Goal: Task Accomplishment & Management: Use online tool/utility

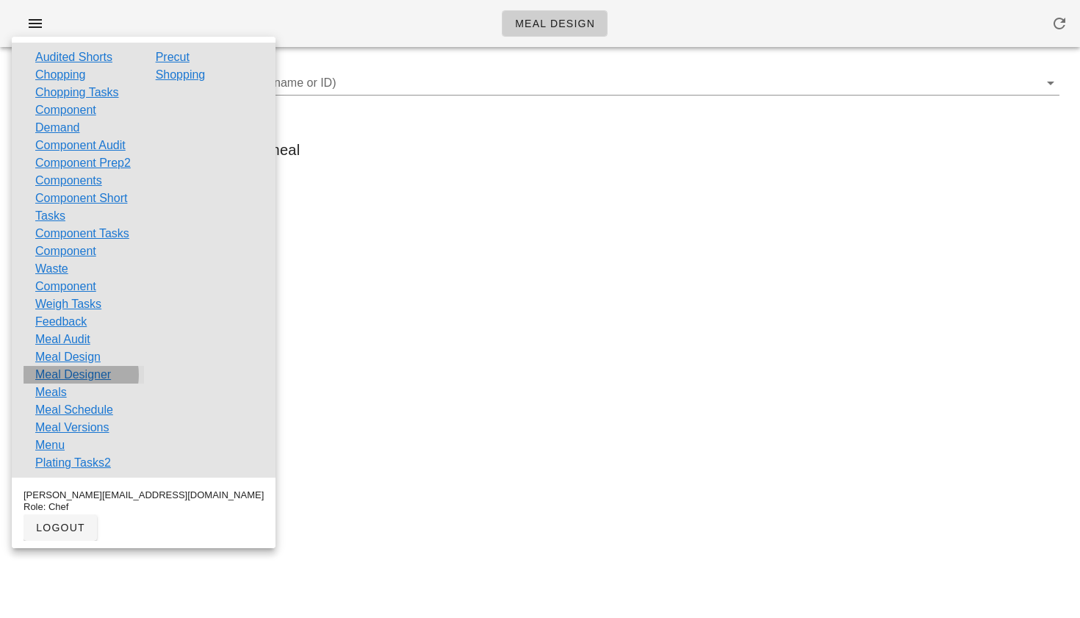
click at [70, 383] on link "Meal Designer" at bounding box center [73, 375] width 76 height 18
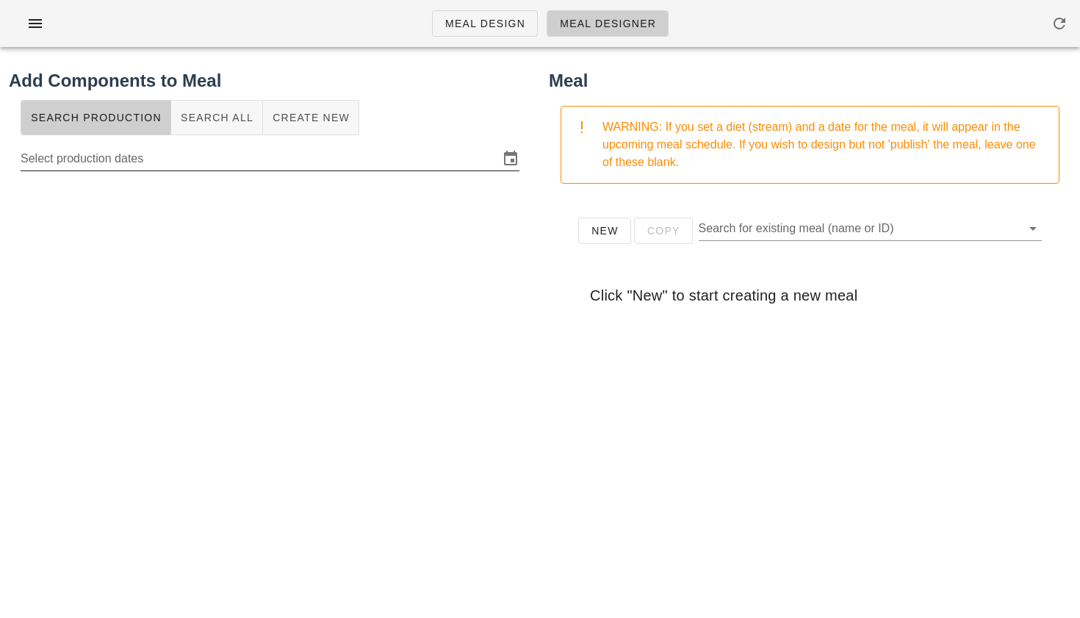
click at [263, 166] on input "Select production dates" at bounding box center [260, 159] width 478 height 24
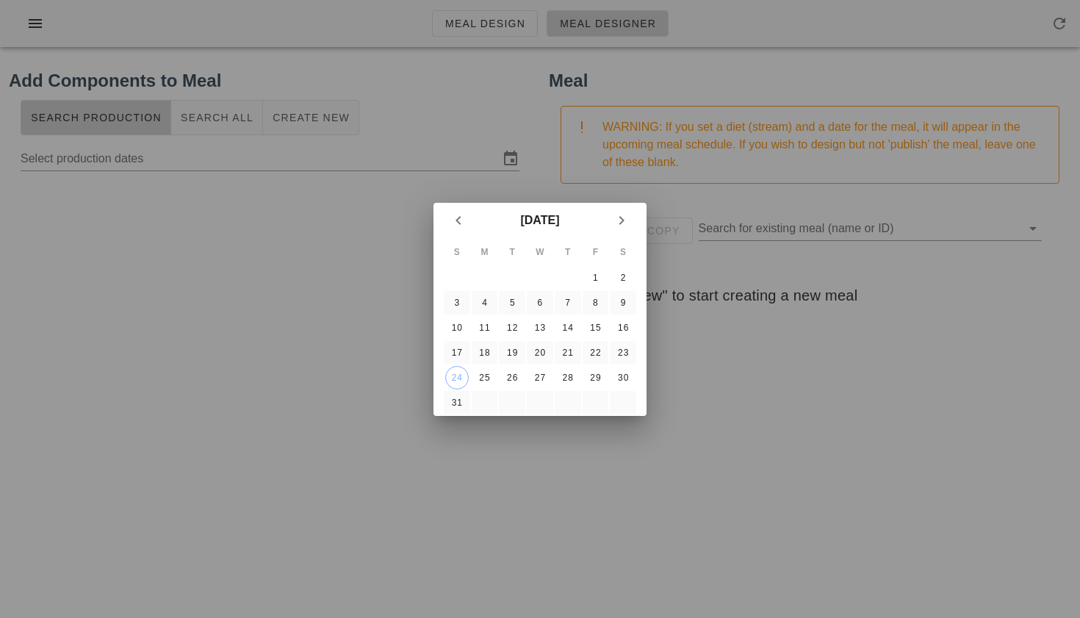
click at [379, 167] on div at bounding box center [540, 309] width 1080 height 618
type input "[DATE]"
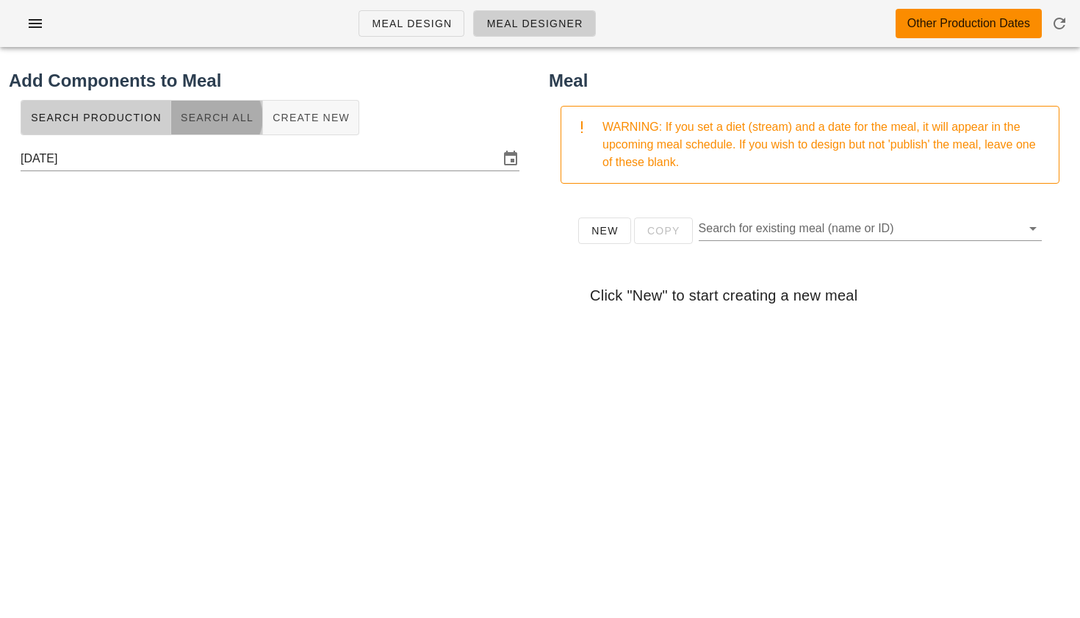
click at [241, 117] on span "Search All" at bounding box center [216, 118] width 73 height 12
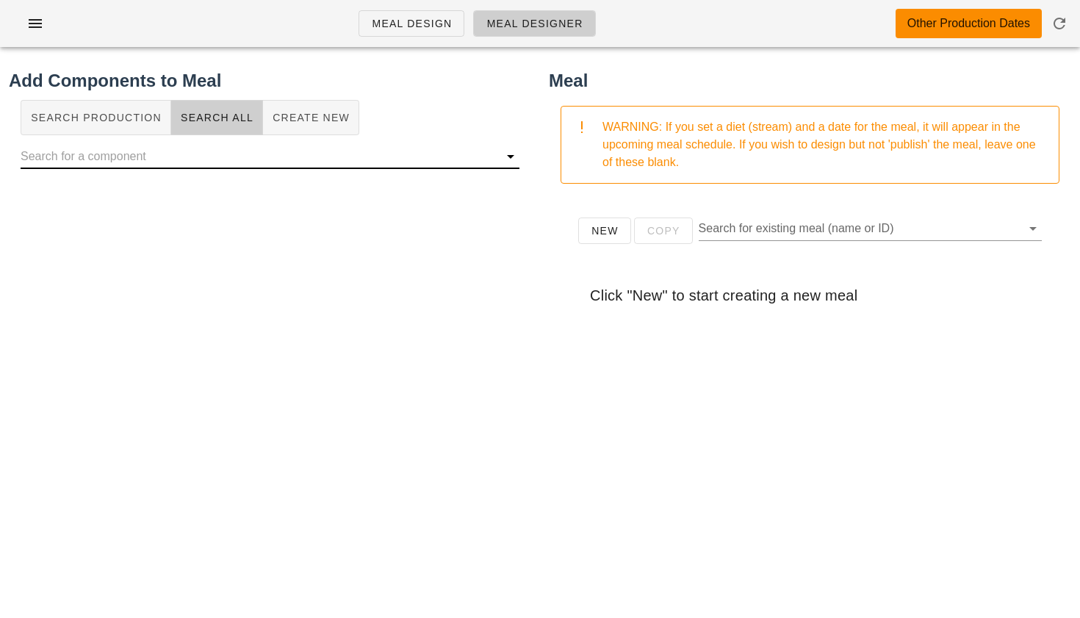
click at [231, 148] on input "text" at bounding box center [258, 157] width 475 height 24
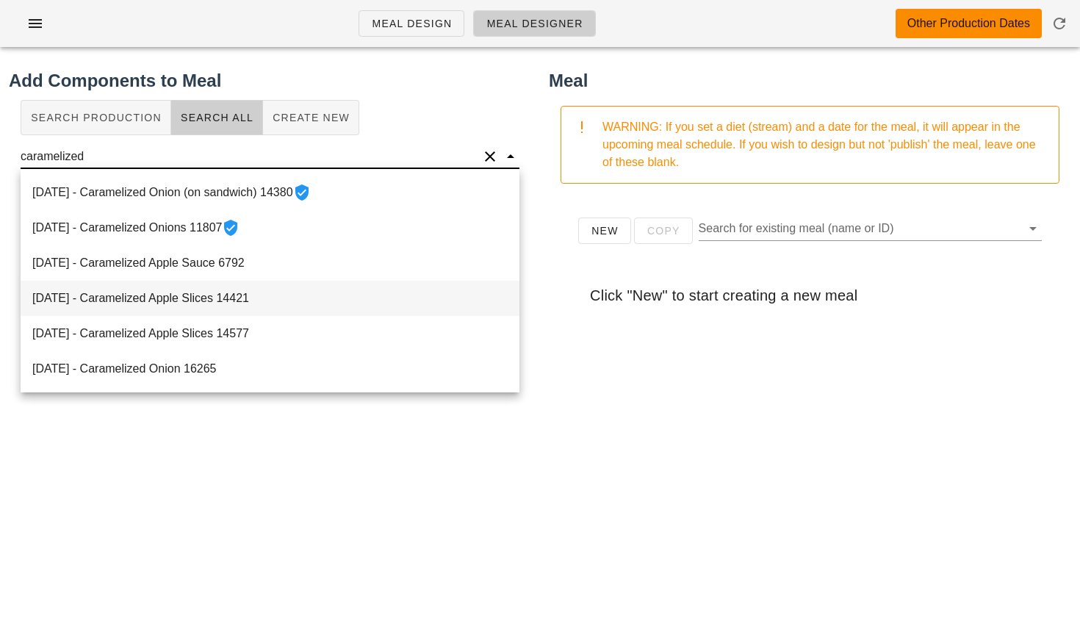
click at [217, 291] on div "[DATE] - Caramelized Apple Slices 14421" at bounding box center [270, 298] width 499 height 35
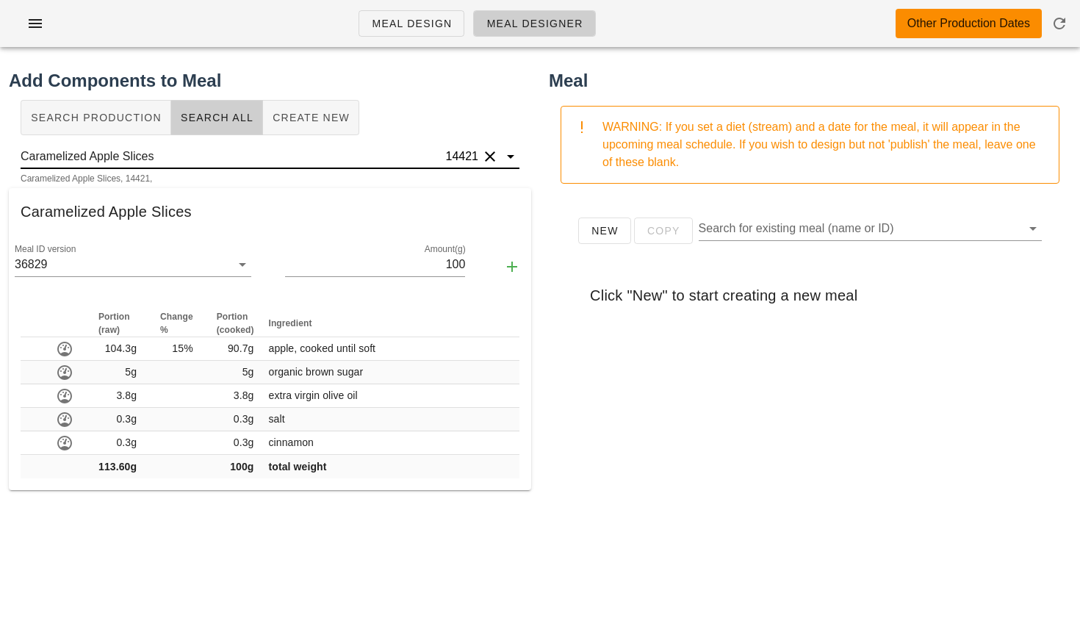
type input "Caramelized Apple Slices"
click at [204, 114] on span "Search All" at bounding box center [216, 118] width 73 height 12
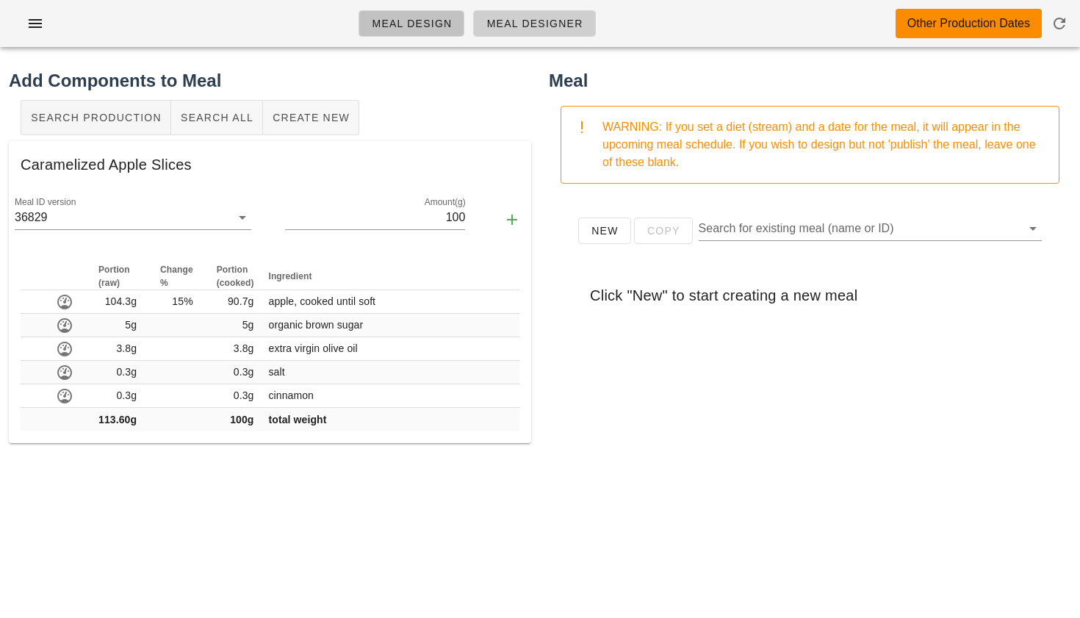
click at [419, 21] on span "Meal Design" at bounding box center [411, 24] width 81 height 12
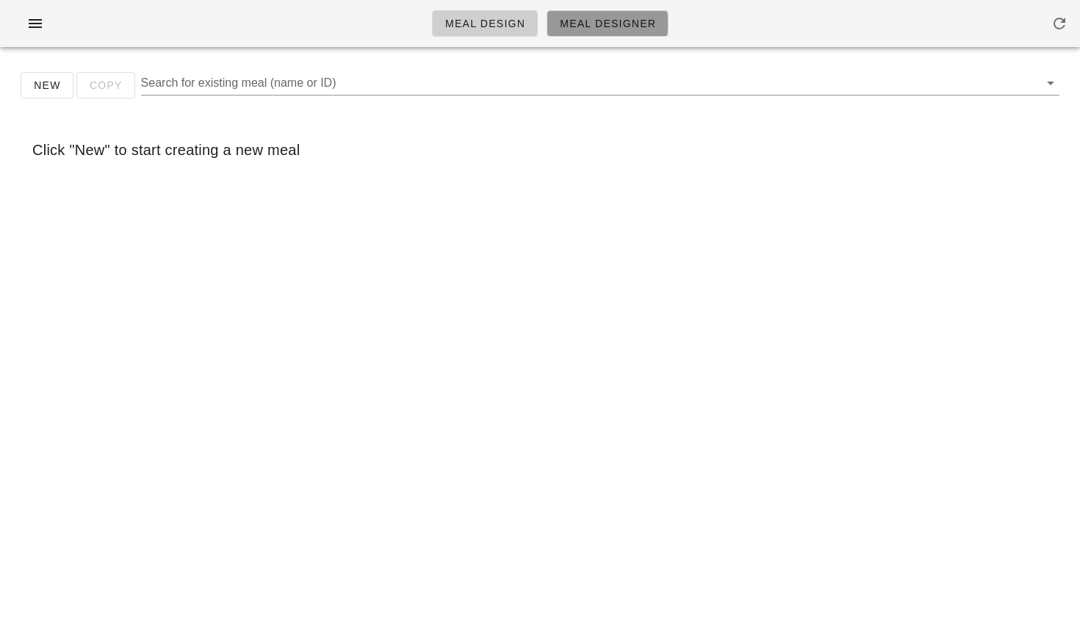
click at [641, 21] on span "Meal Designer" at bounding box center [607, 24] width 97 height 12
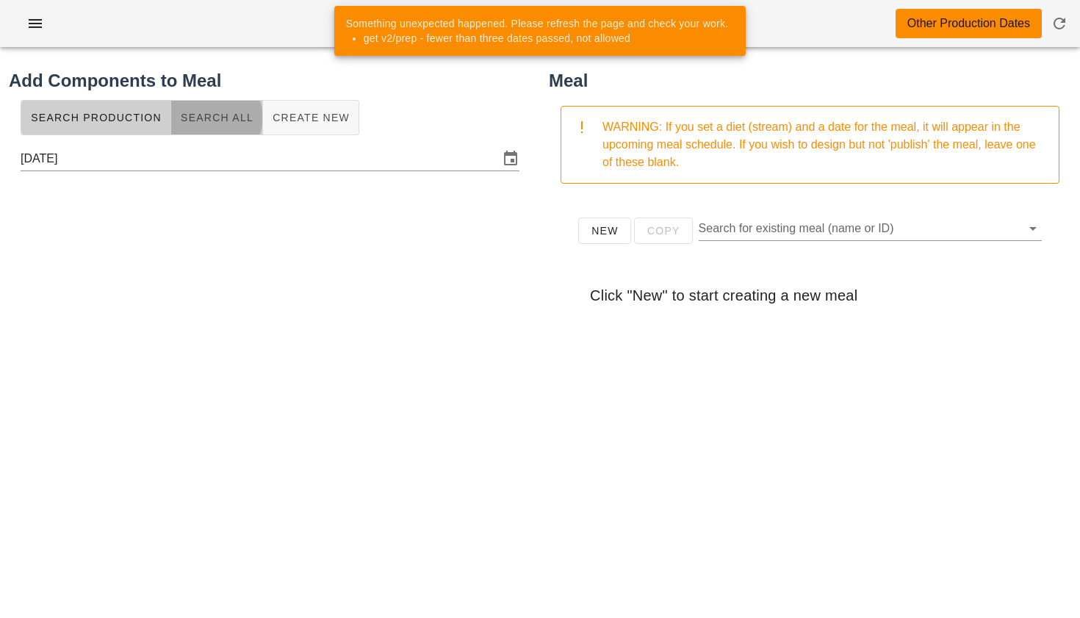
click at [240, 120] on span "Search All" at bounding box center [216, 118] width 73 height 12
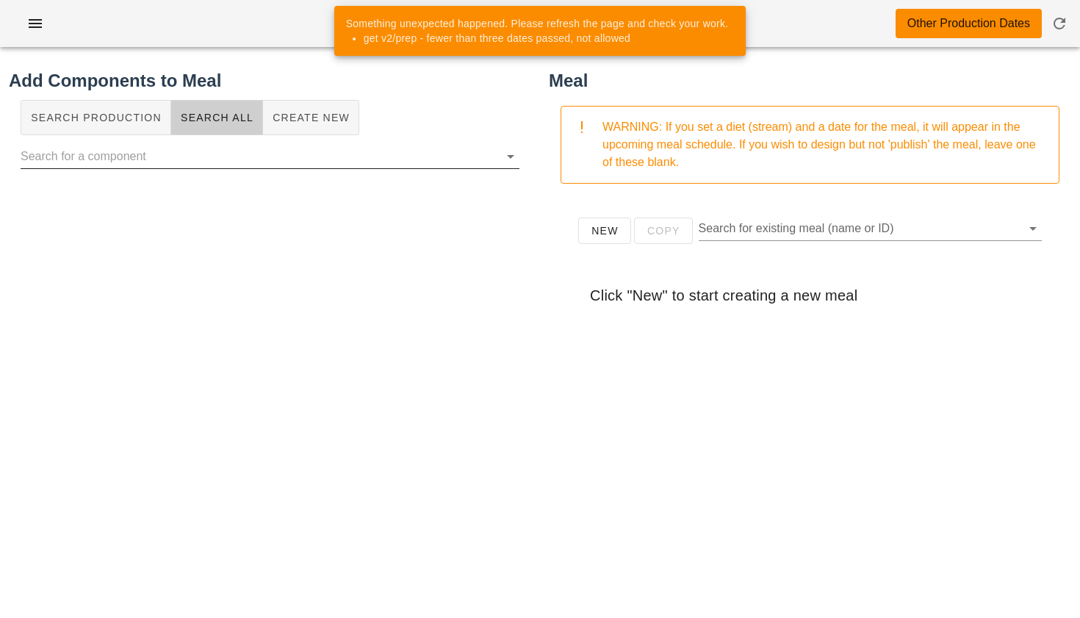
click at [209, 156] on input "text" at bounding box center [258, 157] width 475 height 24
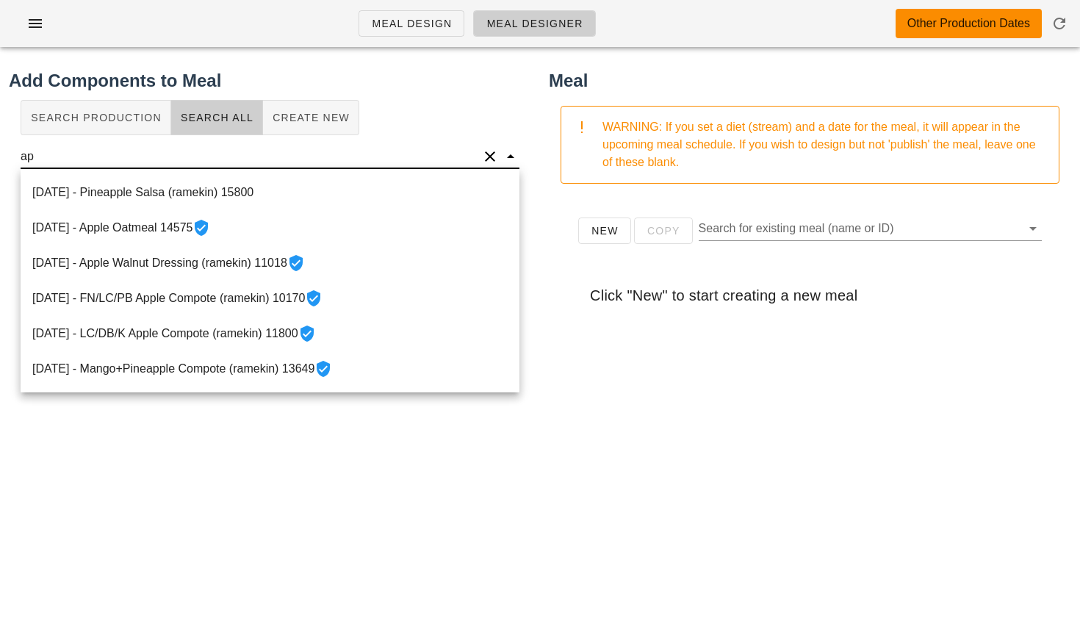
type input "a"
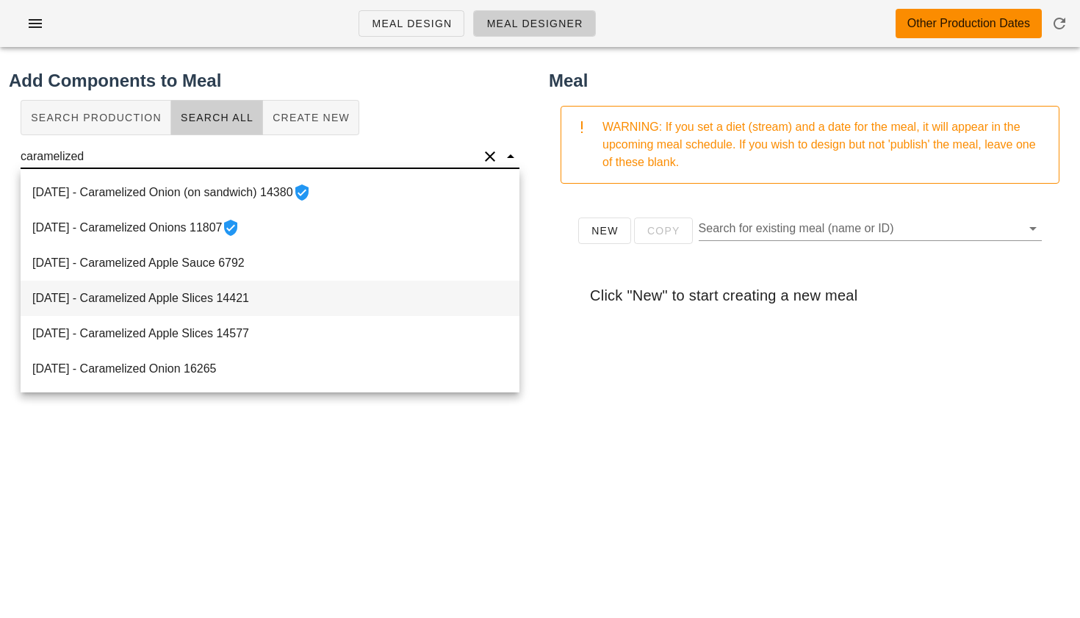
click at [256, 304] on div "[DATE] - Caramelized Apple Slices 14421" at bounding box center [270, 298] width 499 height 35
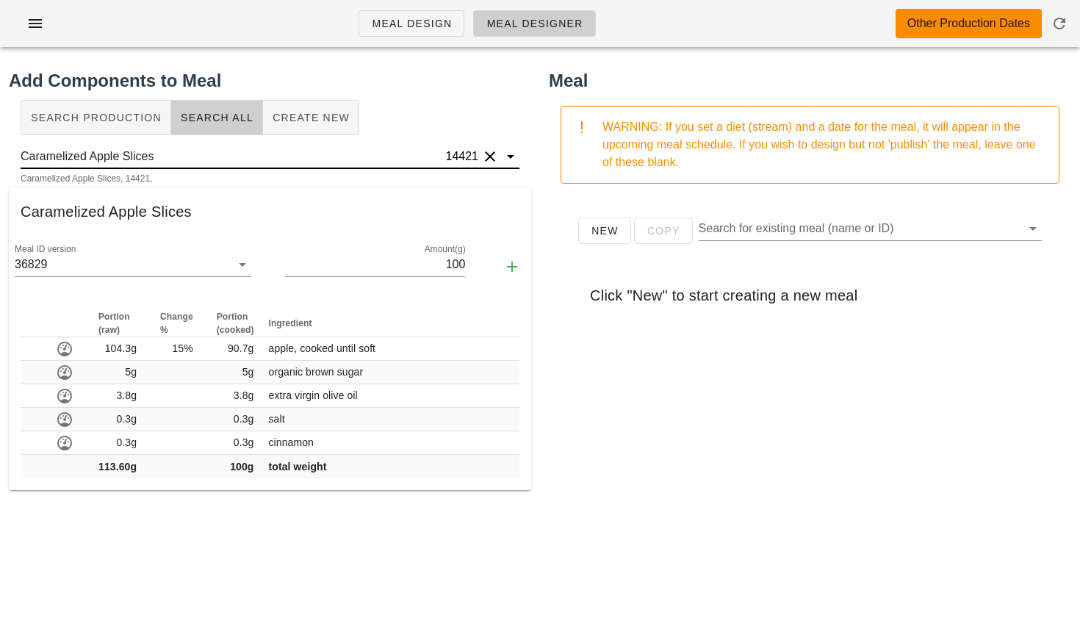
type input "Caramelized Apple Slices"
click at [214, 112] on span "Search All" at bounding box center [216, 118] width 73 height 12
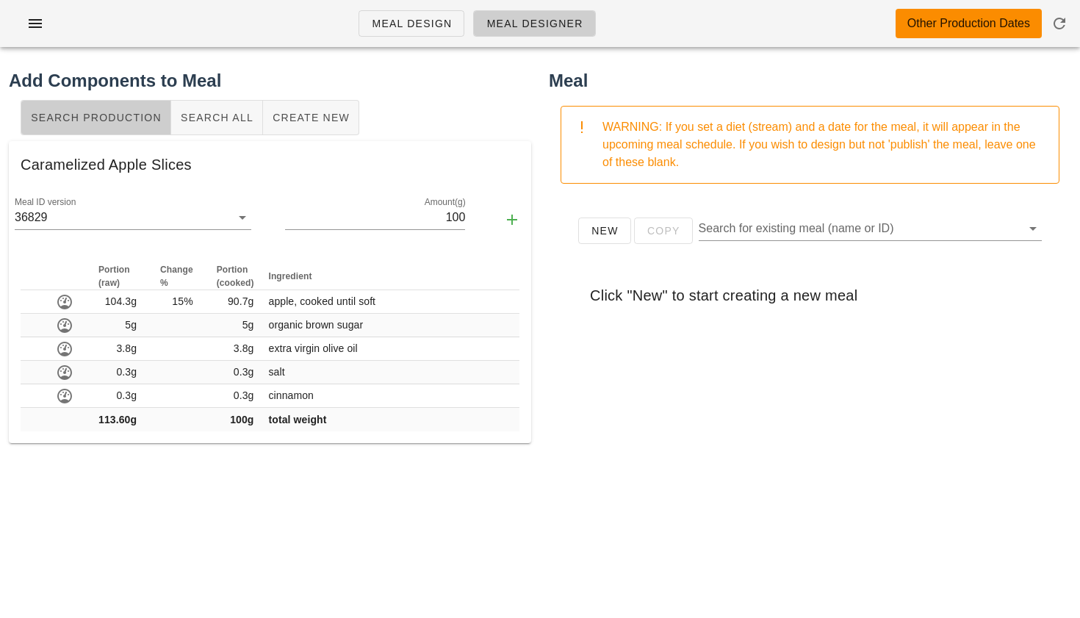
click at [118, 112] on span "Search Production" at bounding box center [95, 118] width 131 height 12
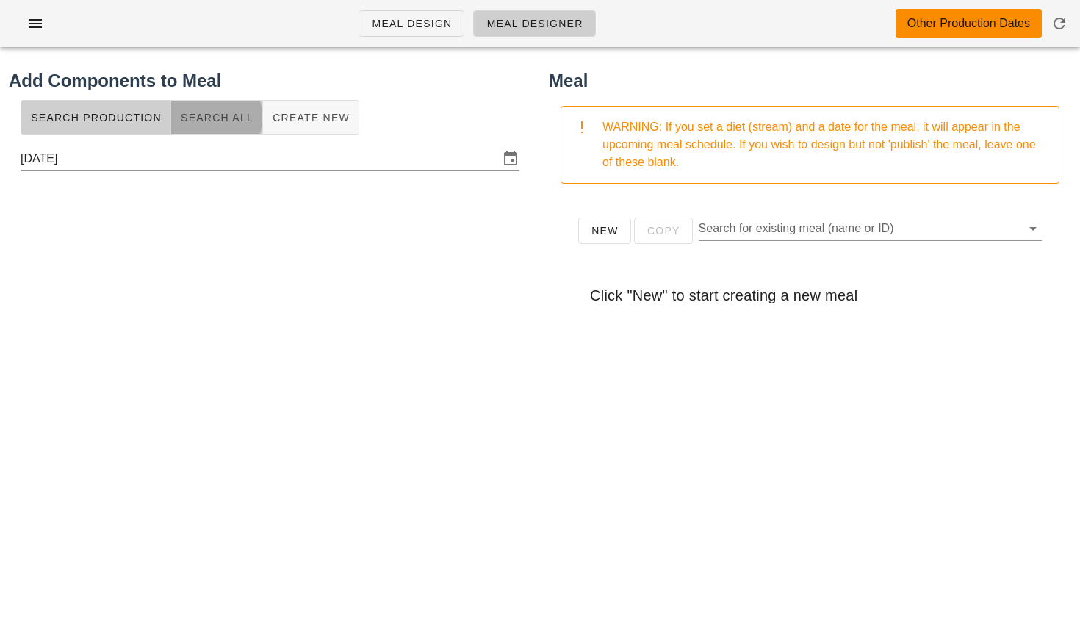
click at [187, 117] on span "Search All" at bounding box center [216, 118] width 73 height 12
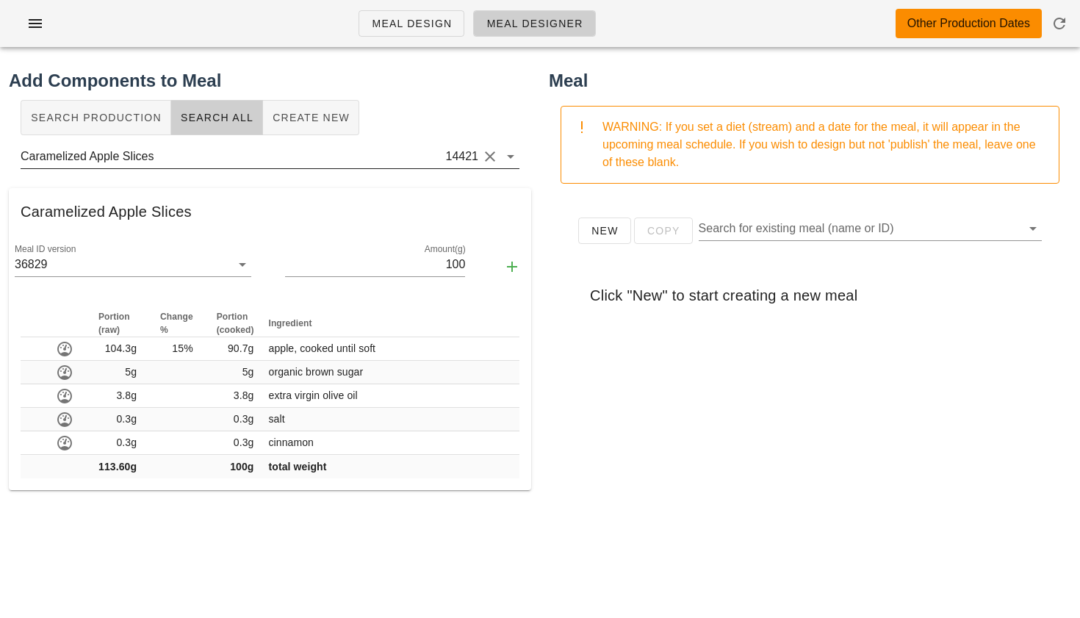
click at [187, 152] on input "Caramelized Apple Slices" at bounding box center [232, 157] width 422 height 24
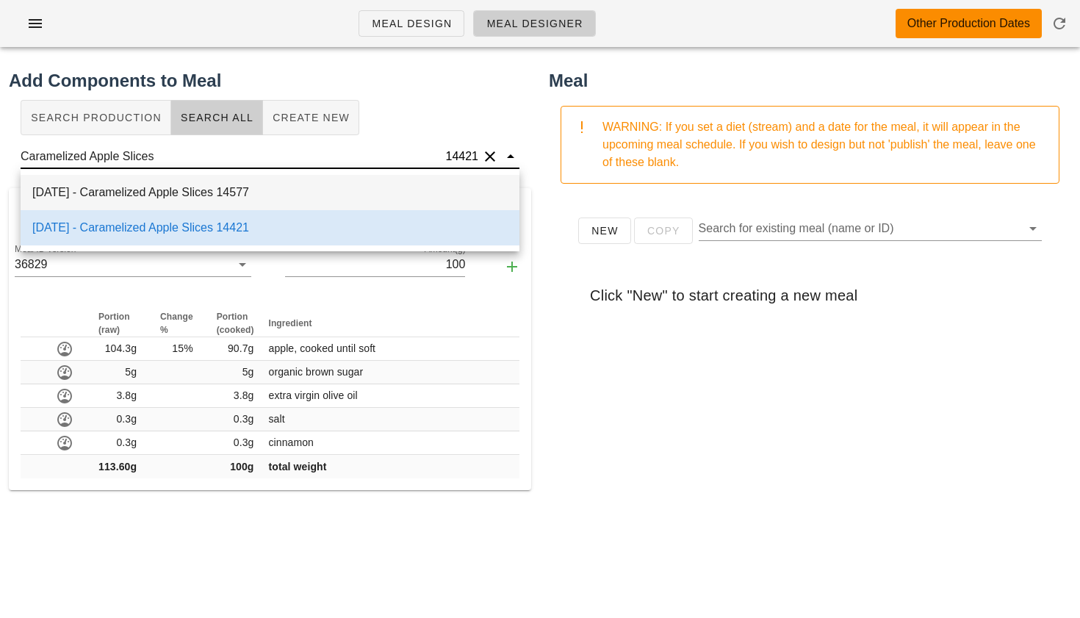
click at [185, 199] on div "[DATE] - Caramelized Apple Slices 14577" at bounding box center [270, 192] width 499 height 35
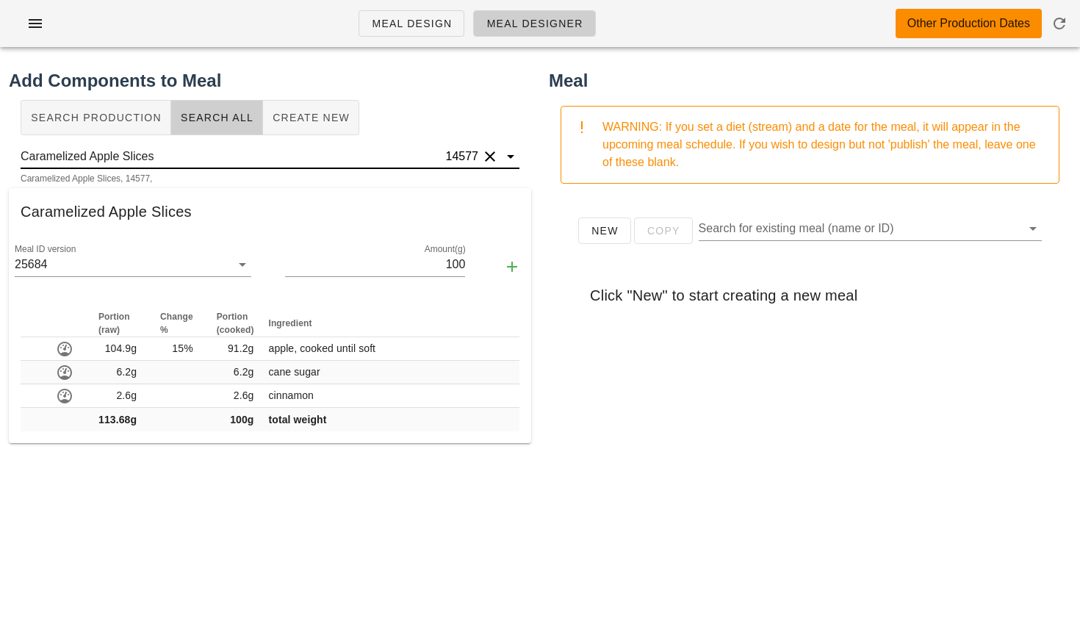
click at [491, 153] on button "Clear" at bounding box center [490, 157] width 18 height 18
